Goal: Task Accomplishment & Management: Manage account settings

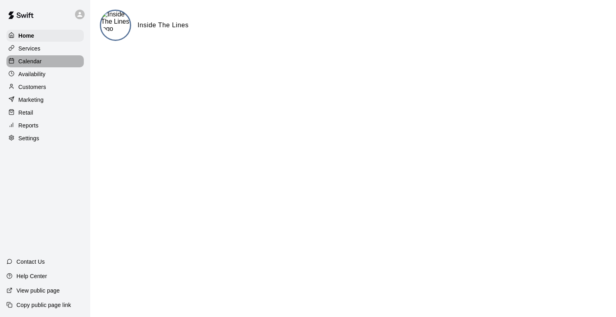
click at [34, 64] on p "Calendar" at bounding box center [29, 61] width 23 height 8
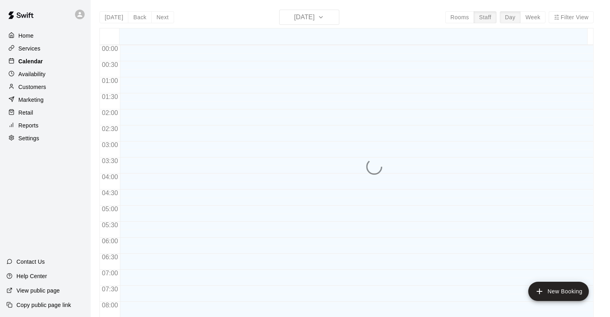
scroll to position [488, 0]
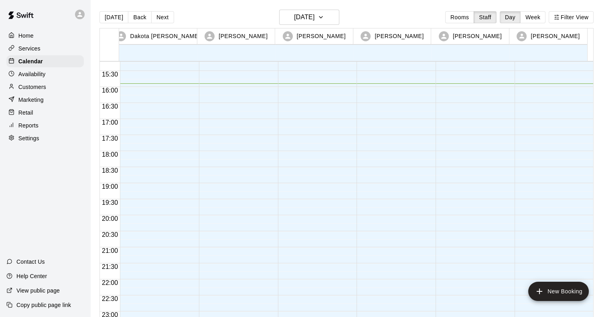
click at [30, 91] on p "Customers" at bounding box center [32, 87] width 28 height 8
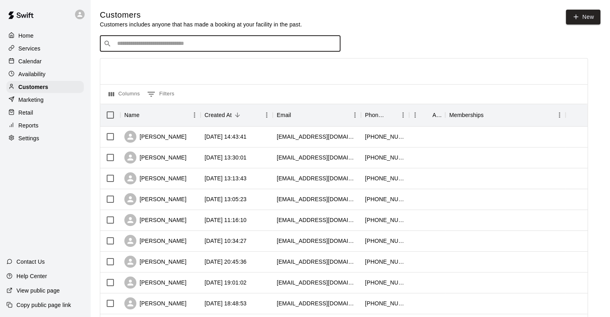
click at [152, 47] on input "Search customers by name or email" at bounding box center [226, 44] width 222 height 8
type input "***"
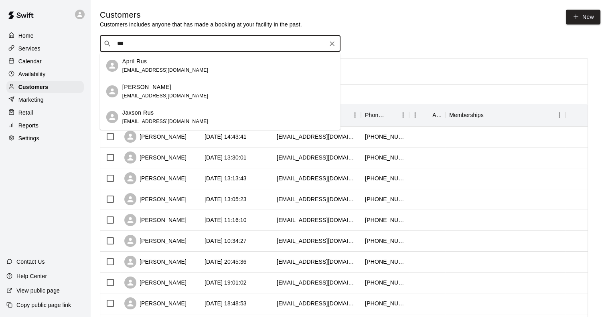
click at [143, 70] on span "[EMAIL_ADDRESS][DOMAIN_NAME]" at bounding box center [165, 70] width 86 height 6
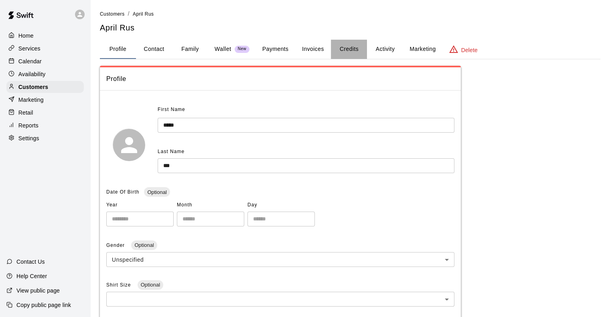
click at [353, 50] on button "Credits" at bounding box center [349, 49] width 36 height 19
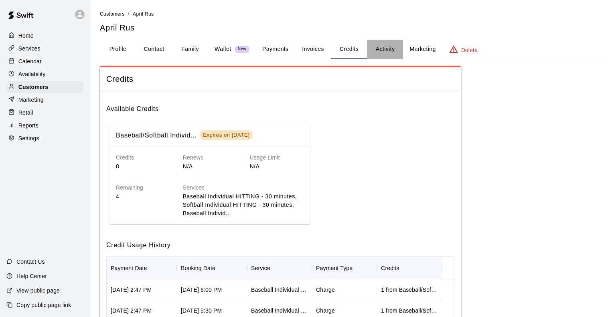
click at [380, 48] on button "Activity" at bounding box center [385, 49] width 36 height 19
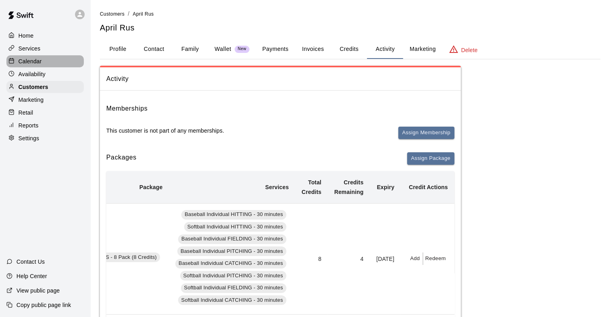
click at [29, 65] on p "Calendar" at bounding box center [29, 61] width 23 height 8
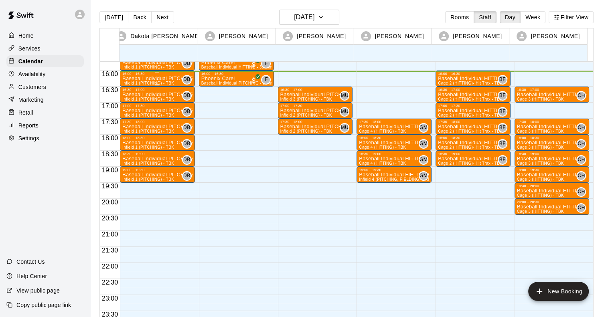
scroll to position [445, 0]
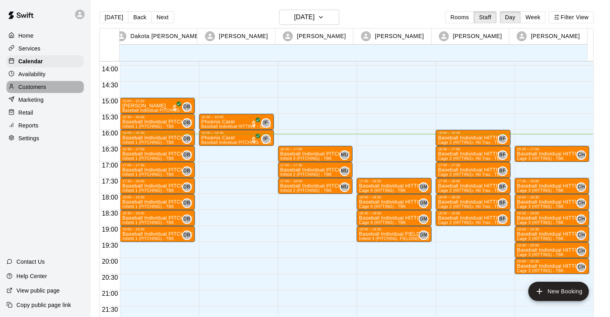
click at [39, 90] on p "Customers" at bounding box center [32, 87] width 28 height 8
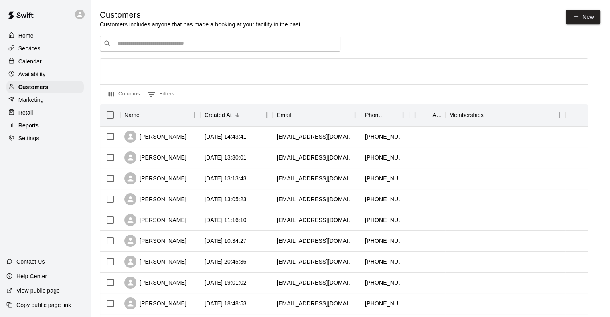
click at [125, 46] on input "Search customers by name or email" at bounding box center [226, 44] width 222 height 8
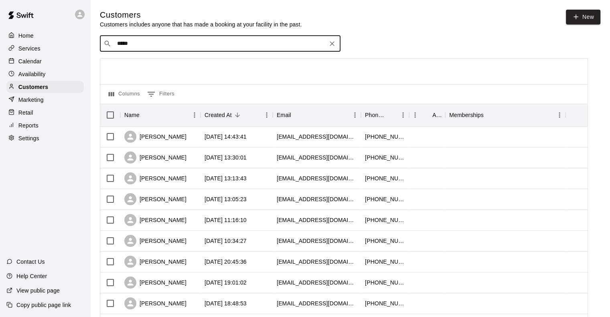
type input "******"
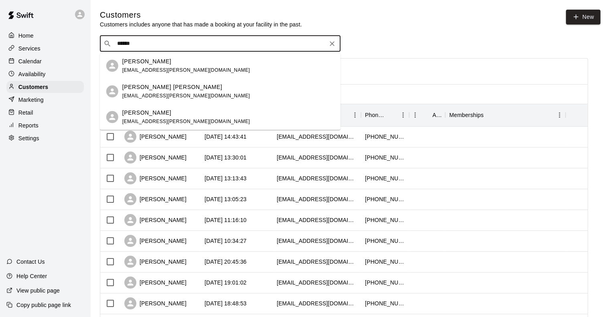
click at [164, 66] on div "[PERSON_NAME] [PERSON_NAME][EMAIL_ADDRESS][PERSON_NAME][DOMAIN_NAME]" at bounding box center [185, 65] width 127 height 17
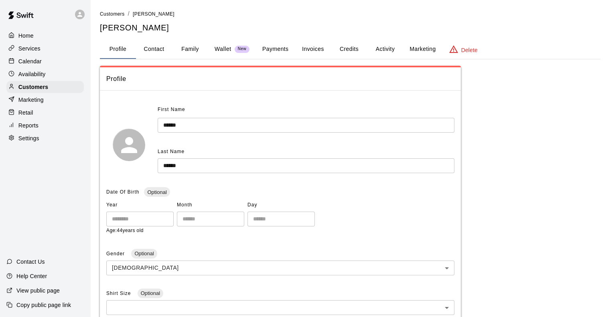
click at [155, 51] on button "Contact" at bounding box center [154, 49] width 36 height 19
select select "**"
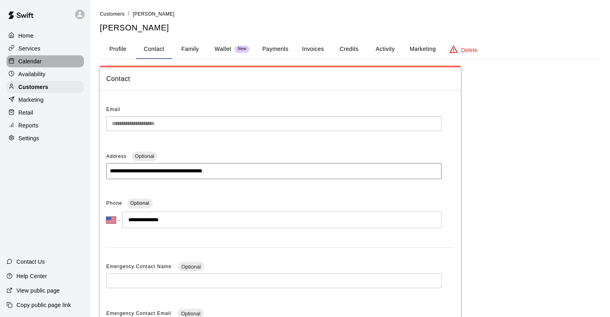
click at [32, 63] on p "Calendar" at bounding box center [29, 61] width 23 height 8
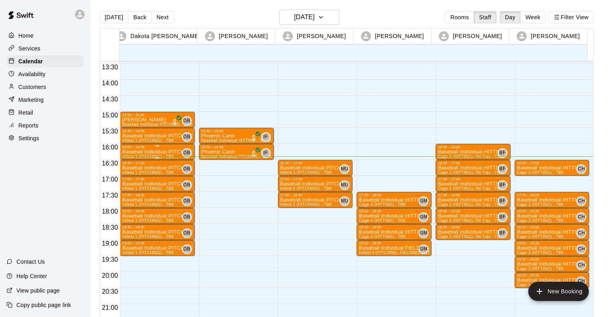
scroll to position [431, 0]
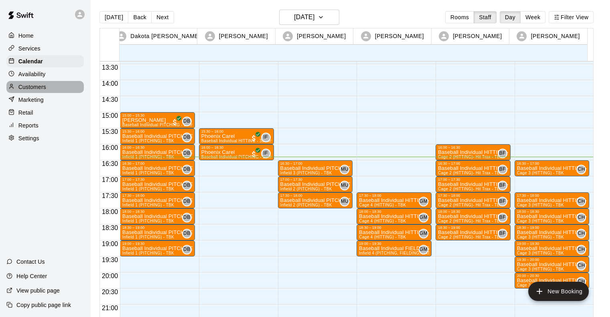
click at [26, 90] on p "Customers" at bounding box center [32, 87] width 28 height 8
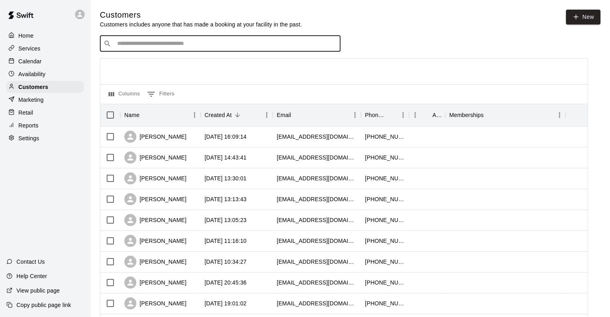
click at [261, 45] on input "Search customers by name or email" at bounding box center [226, 44] width 222 height 8
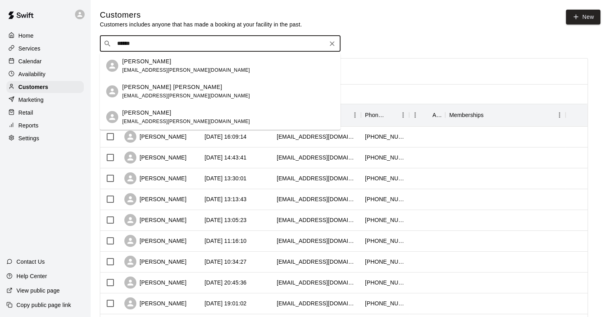
type input "******"
click at [52, 61] on div "Calendar" at bounding box center [44, 61] width 77 height 12
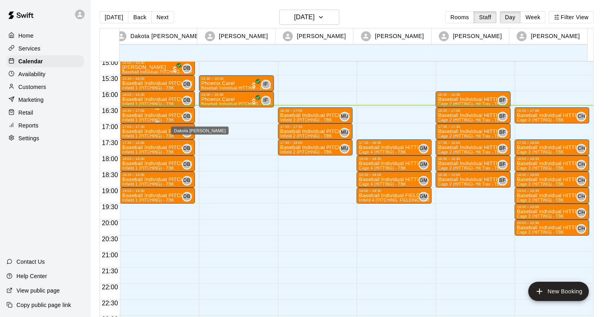
scroll to position [483, 0]
